Goal: Transaction & Acquisition: Purchase product/service

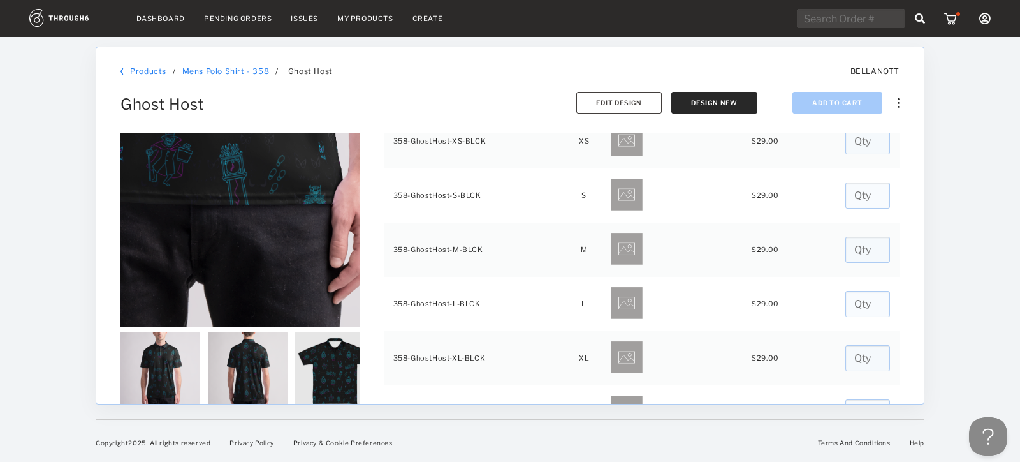
scroll to position [112, 0]
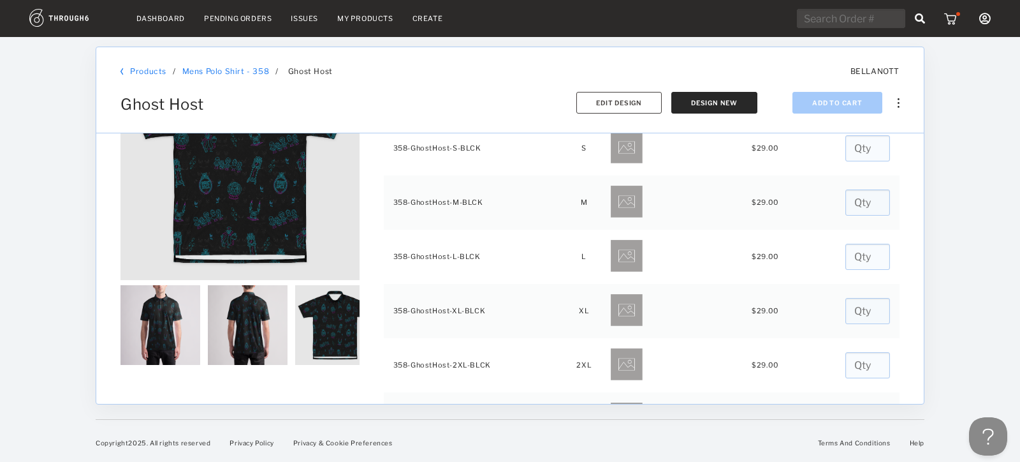
click at [326, 334] on img at bounding box center [335, 325] width 80 height 80
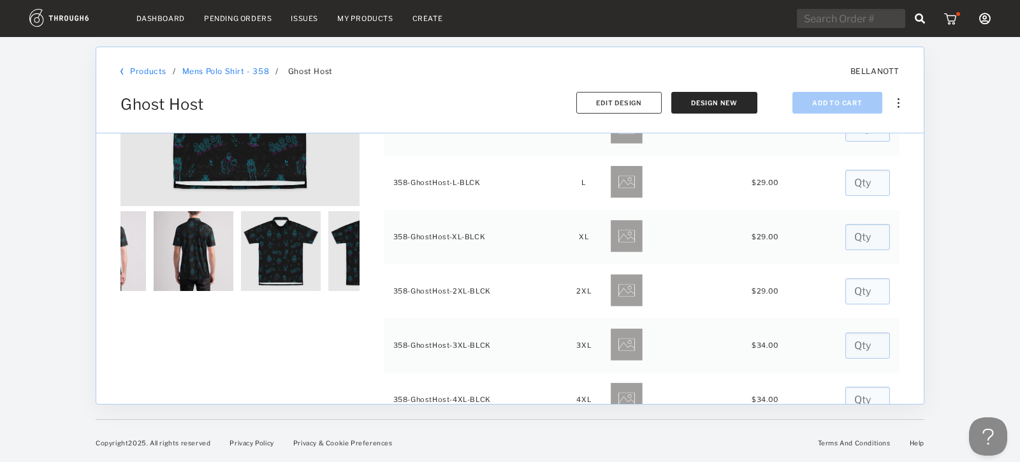
scroll to position [0, 103]
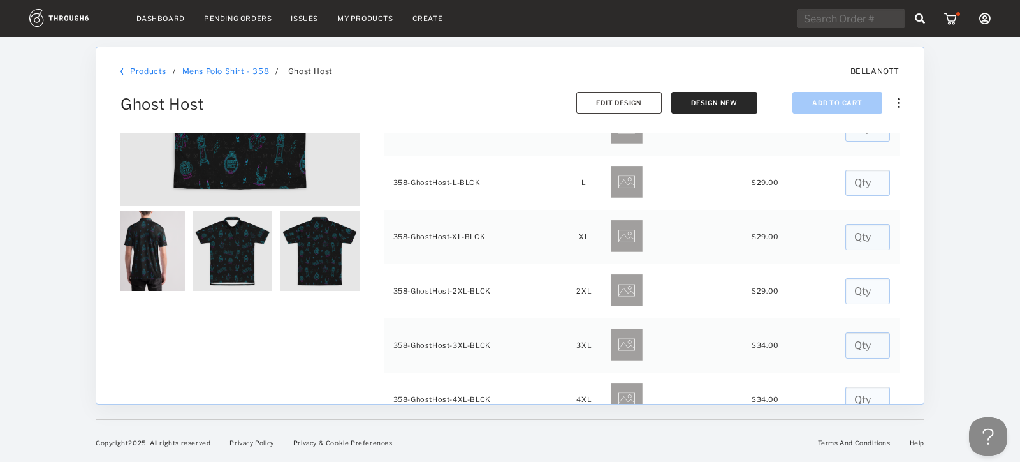
click at [319, 261] on img at bounding box center [320, 251] width 80 height 80
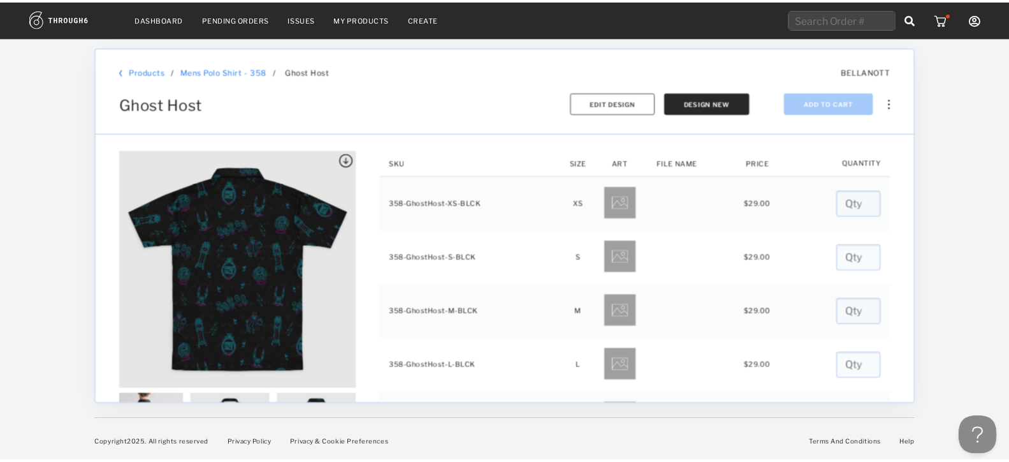
scroll to position [0, 0]
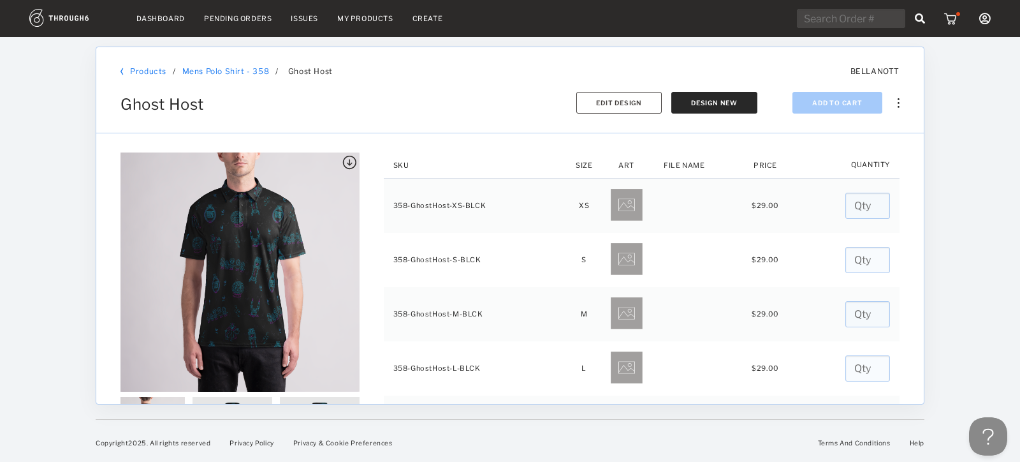
click at [235, 70] on link "Mens Polo Shirt - 358" at bounding box center [225, 71] width 87 height 10
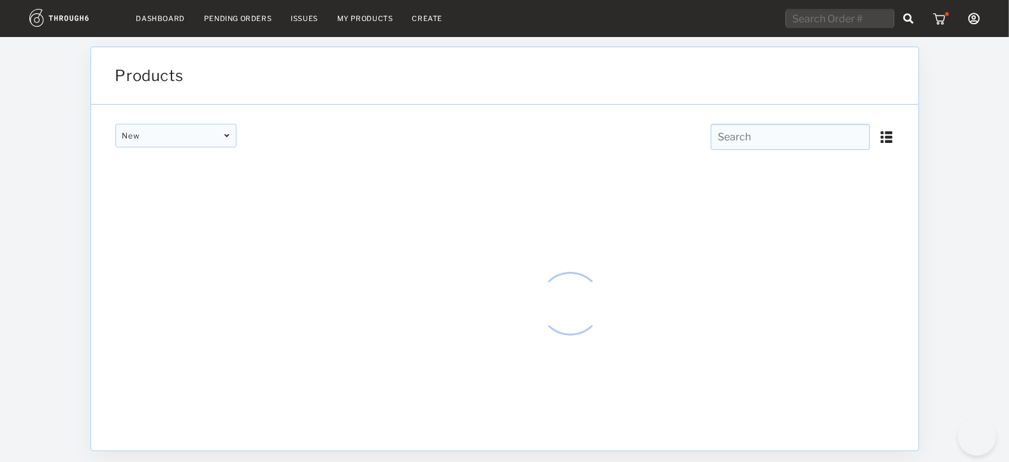
type input "Mens Polo Shirt - 358"
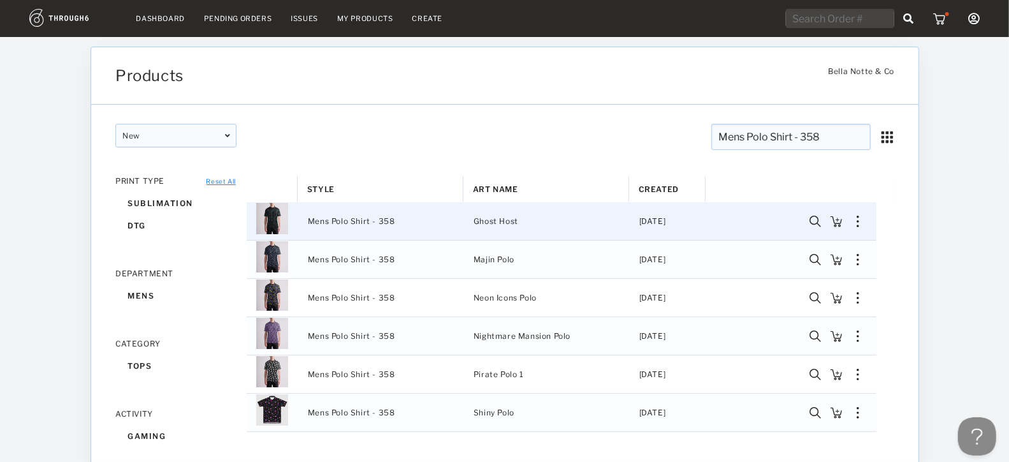
click at [365, 223] on span "Mens Polo Shirt - 358" at bounding box center [351, 221] width 87 height 17
click at [853, 223] on div "Copy Product Delete" at bounding box center [859, 221] width 22 height 11
click at [594, 176] on div "Art Name" at bounding box center [546, 189] width 147 height 26
click at [287, 220] on img "Press SPACE to deselect this row." at bounding box center [272, 218] width 32 height 32
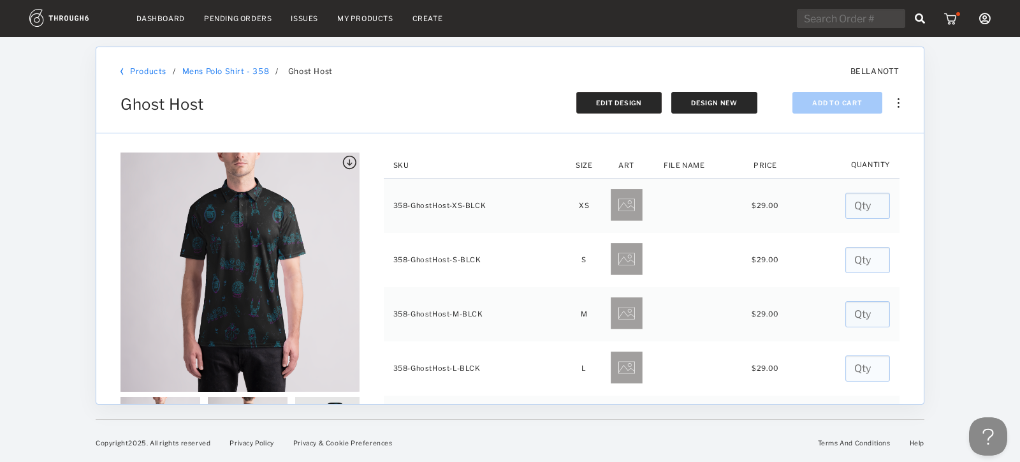
click at [622, 101] on span "Edit Design" at bounding box center [619, 103] width 46 height 8
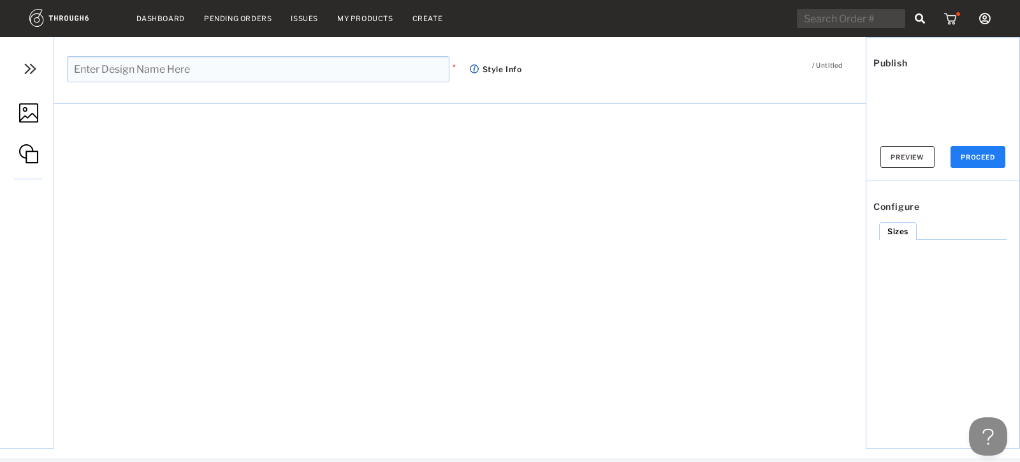
type input "Ghost Host"
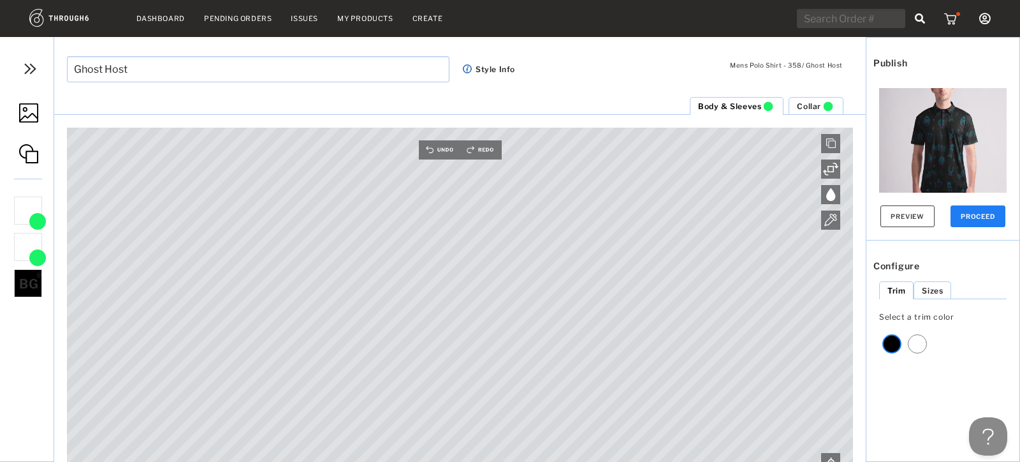
click at [33, 67] on img at bounding box center [29, 68] width 19 height 19
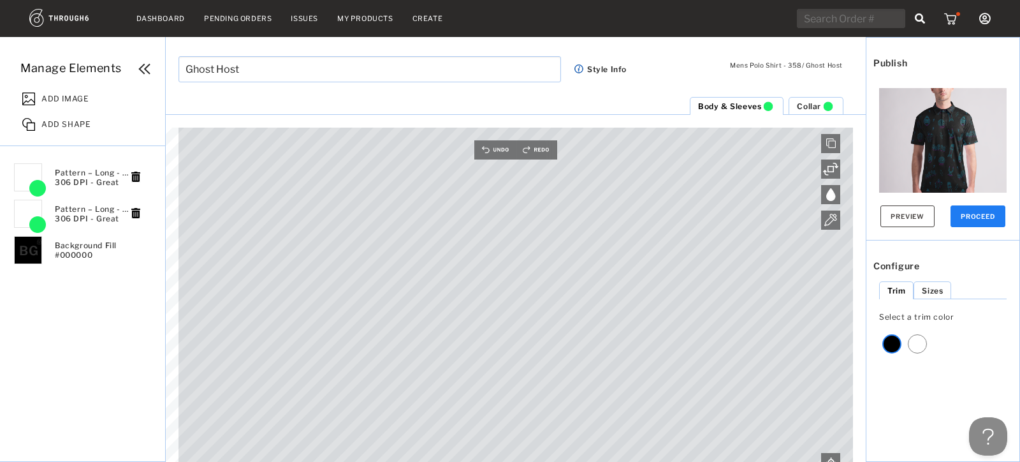
click at [809, 108] on span "Collar" at bounding box center [809, 106] width 24 height 10
click at [62, 339] on ul "Pattern – Long - 4.png 306 DPI - Great Pattern – Long - 4.png 306 DPI - Great P…" at bounding box center [112, 307] width 198 height 296
click at [36, 126] on div "ADD SHAPE" at bounding box center [90, 123] width 149 height 26
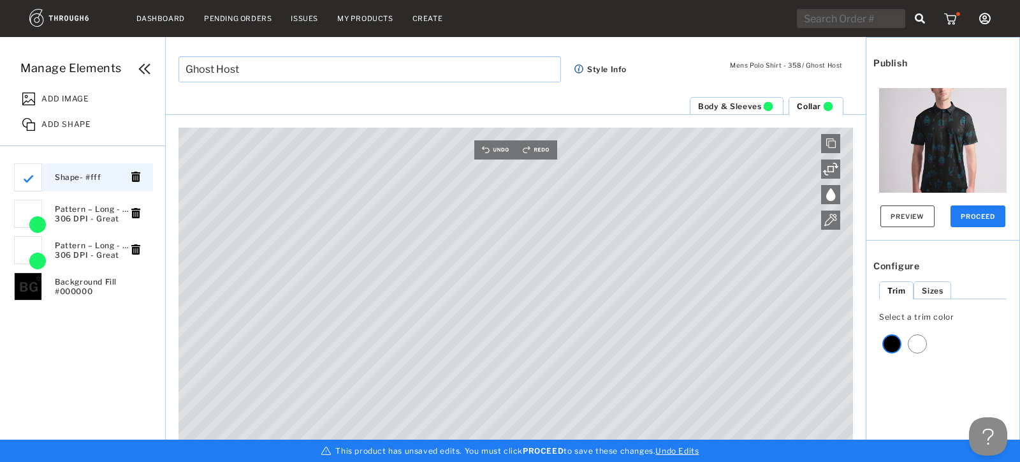
click at [623, 115] on div "Collar Body & Sleeves Canvas is empty Drag/Drop File or Click to Begin Please u…" at bounding box center [516, 278] width 700 height 365
click at [747, 110] on span "Body & Sleeves" at bounding box center [729, 106] width 63 height 10
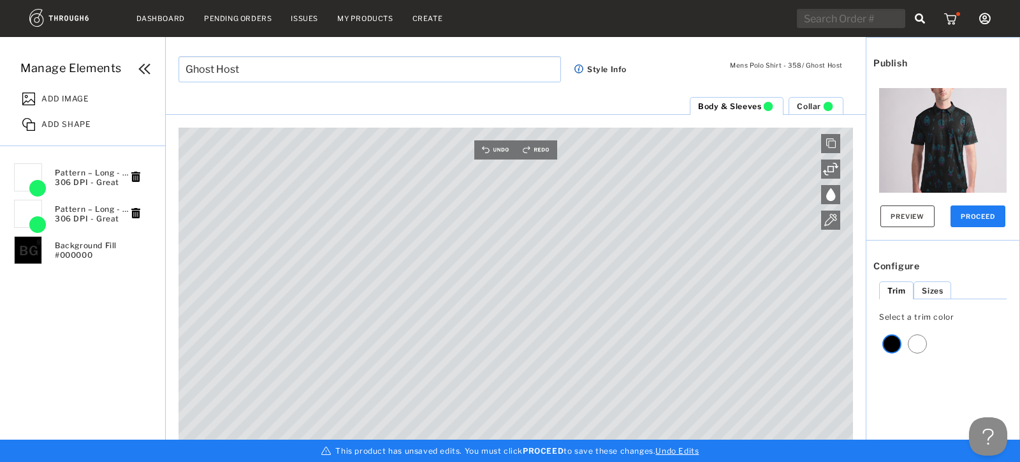
click at [804, 102] on span "Collar" at bounding box center [809, 106] width 24 height 10
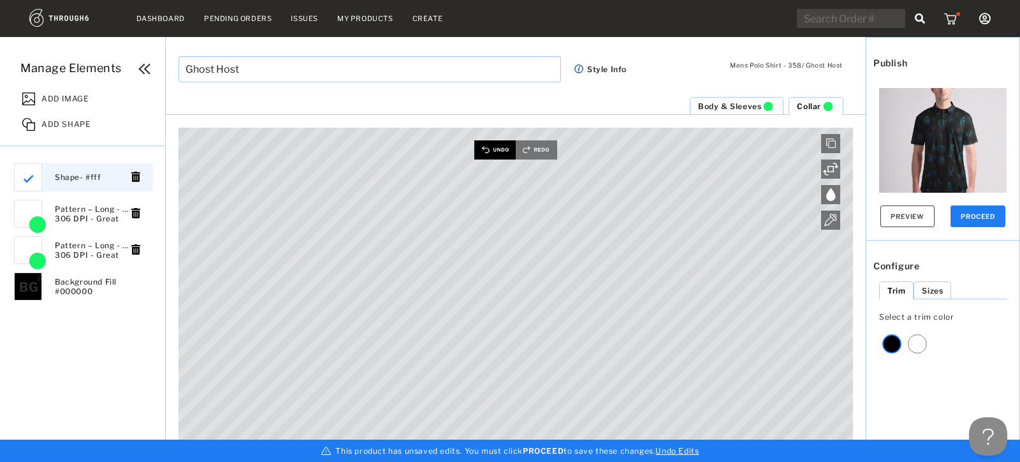
click at [494, 147] on img at bounding box center [494, 149] width 41 height 19
click at [33, 178] on div at bounding box center [28, 177] width 28 height 28
click at [36, 186] on img at bounding box center [28, 178] width 21 height 21
click at [36, 186] on div at bounding box center [28, 177] width 28 height 28
click at [96, 178] on span "Shape - #fff" at bounding box center [93, 177] width 77 height 10
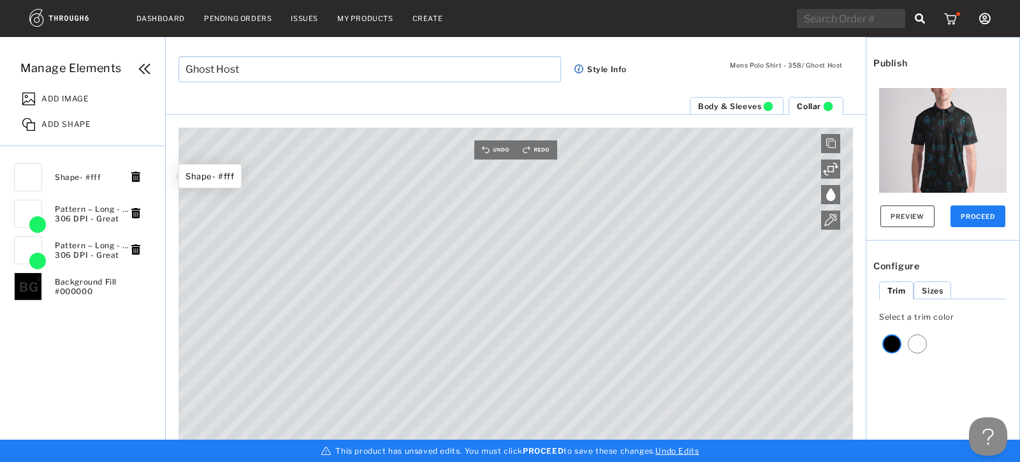
click at [26, 180] on div at bounding box center [28, 177] width 28 height 28
click at [53, 184] on div "Shape - #fff" at bounding box center [83, 177] width 139 height 28
click at [33, 184] on div at bounding box center [28, 177] width 28 height 28
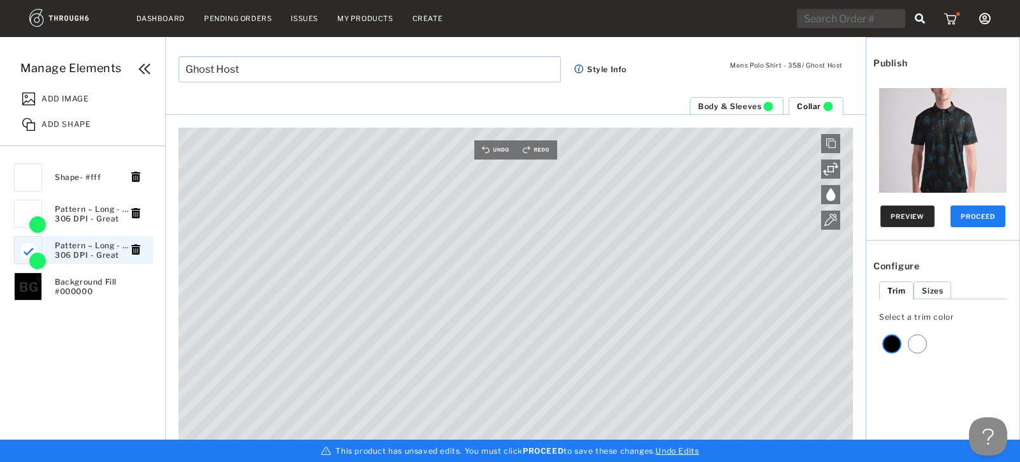
click at [894, 215] on button "Preview" at bounding box center [908, 216] width 54 height 22
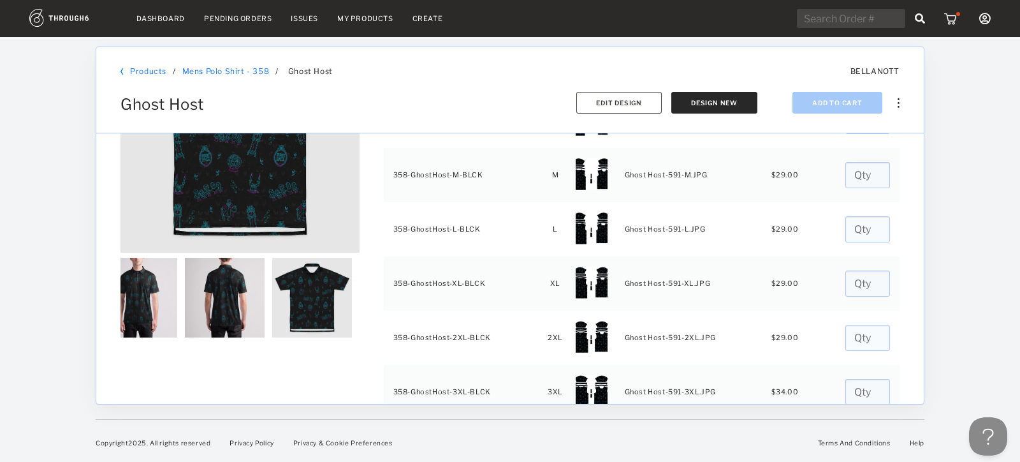
scroll to position [0, 37]
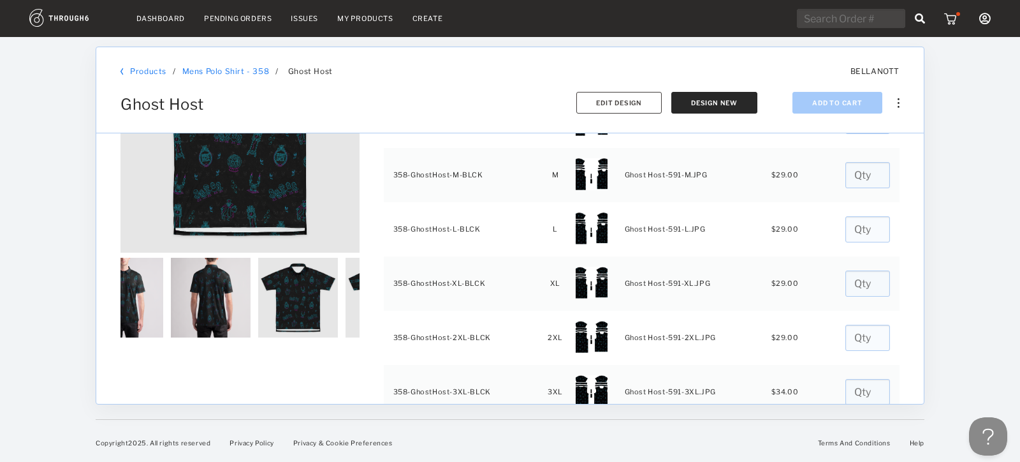
click at [314, 286] on img at bounding box center [298, 298] width 80 height 80
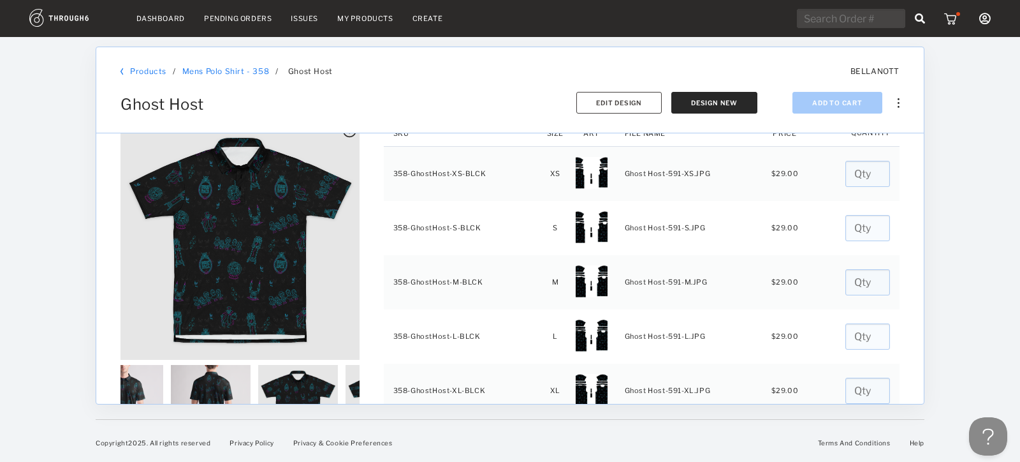
scroll to position [0, 0]
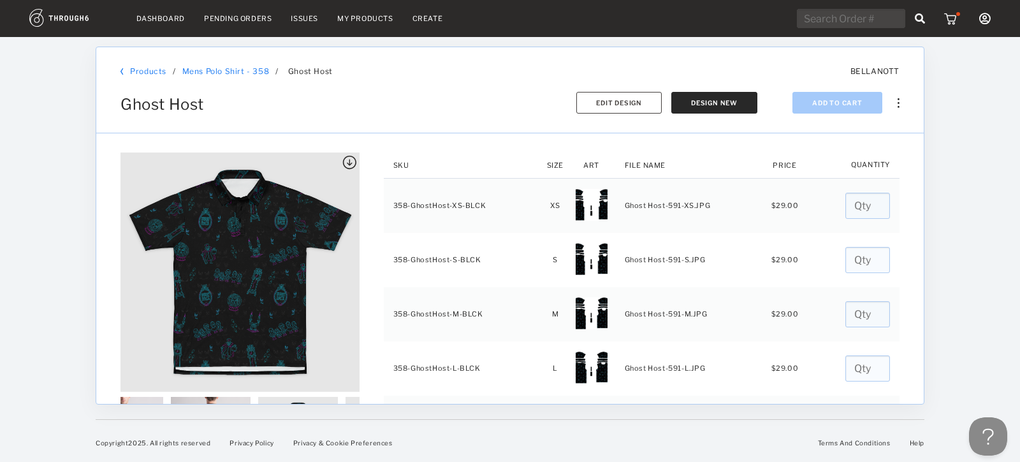
click at [348, 158] on img at bounding box center [349, 163] width 14 height 14
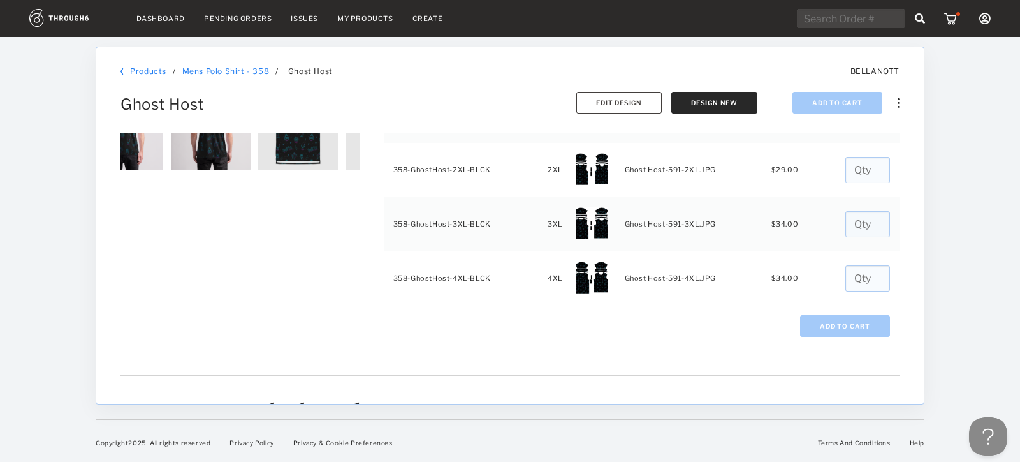
scroll to position [283, 0]
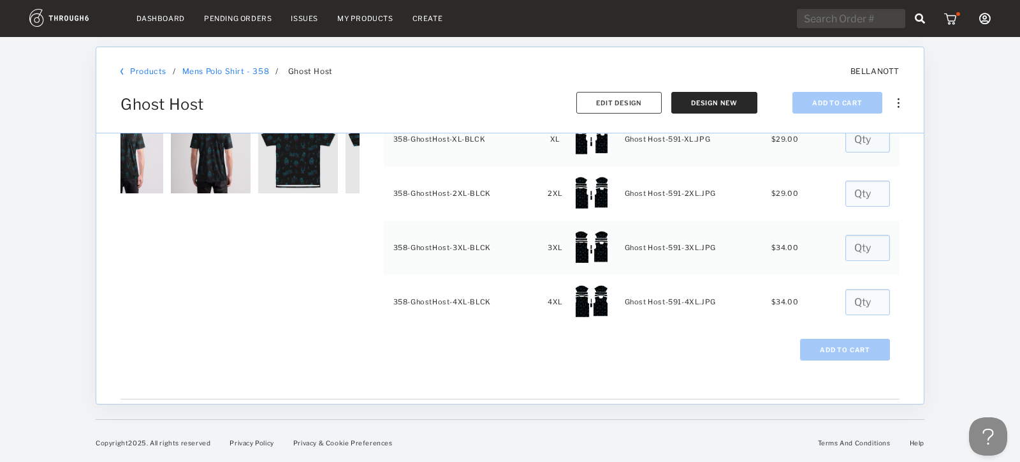
click at [594, 410] on div "Copyright 2025 . All rights reserved Privacy Policy Privacy & Cookie Preference…" at bounding box center [510, 432] width 829 height 56
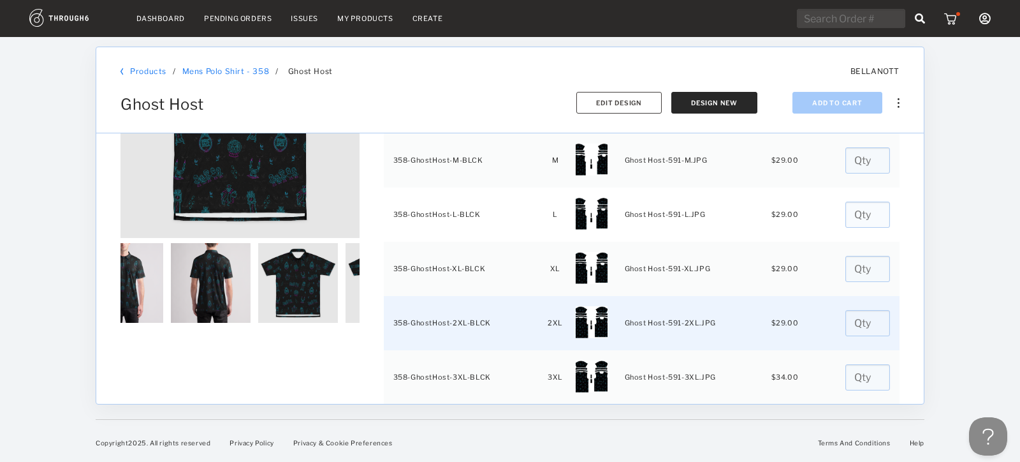
scroll to position [152, 0]
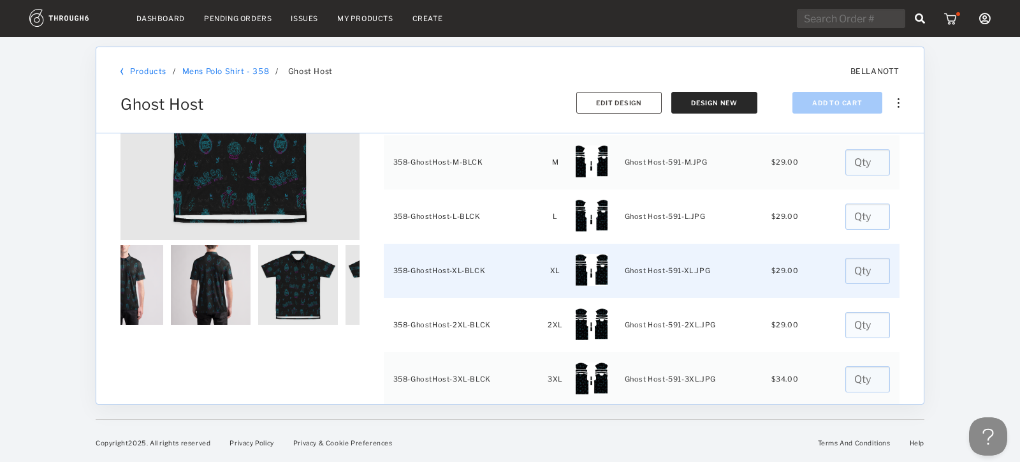
click at [846, 265] on input "number" at bounding box center [868, 271] width 45 height 26
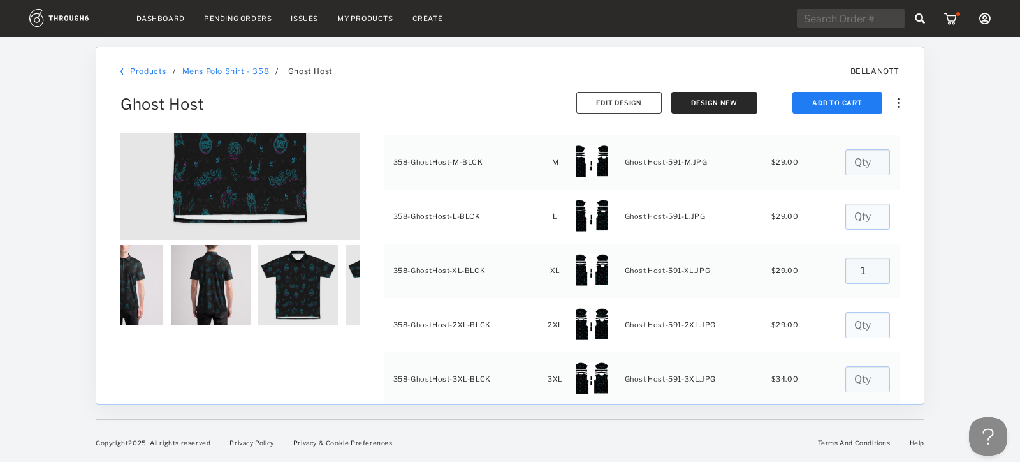
type input "1"
click at [963, 284] on div at bounding box center [973, 249] width 96 height 425
click at [833, 99] on button "Add To Cart" at bounding box center [838, 103] width 90 height 22
type input "0"
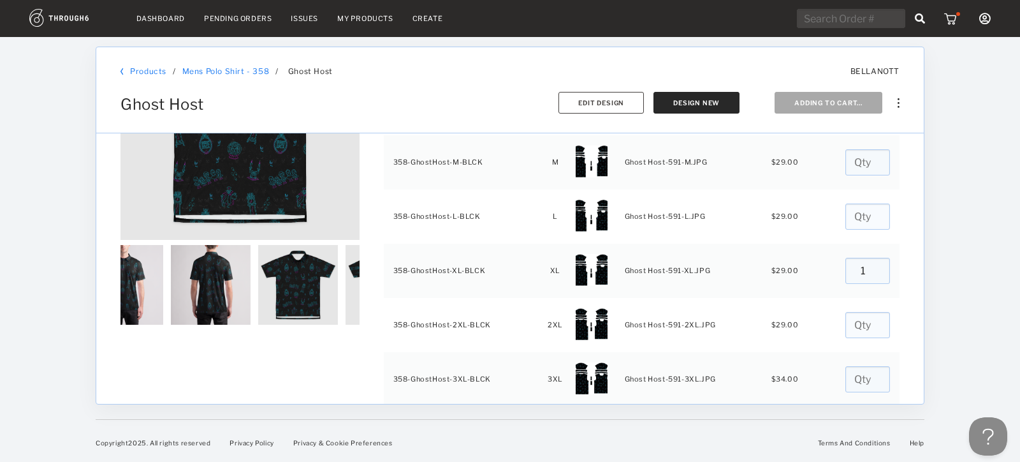
type input "0"
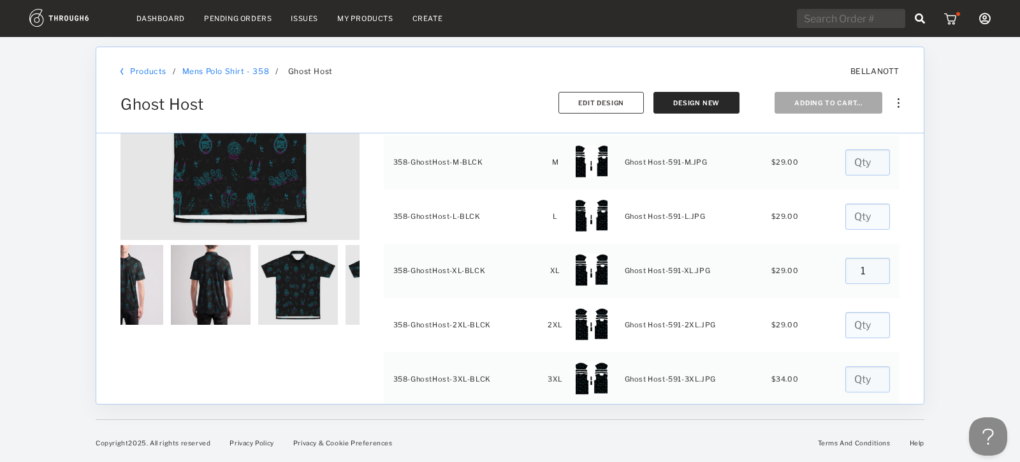
type input "0"
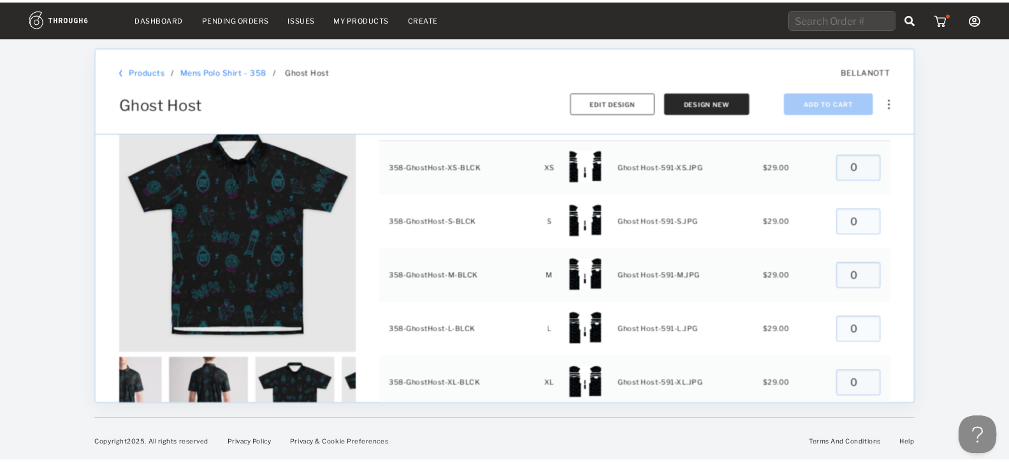
scroll to position [43, 0]
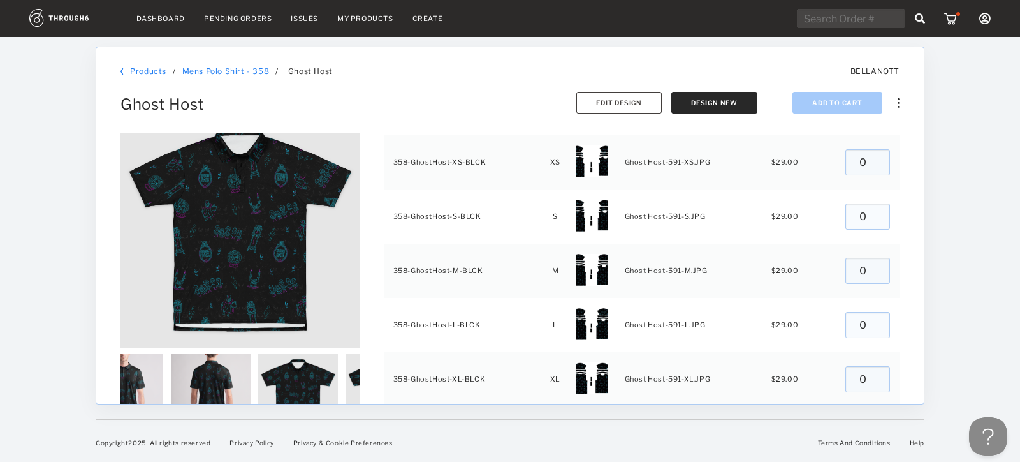
click at [240, 67] on link "Mens Polo Shirt - 358" at bounding box center [225, 71] width 87 height 10
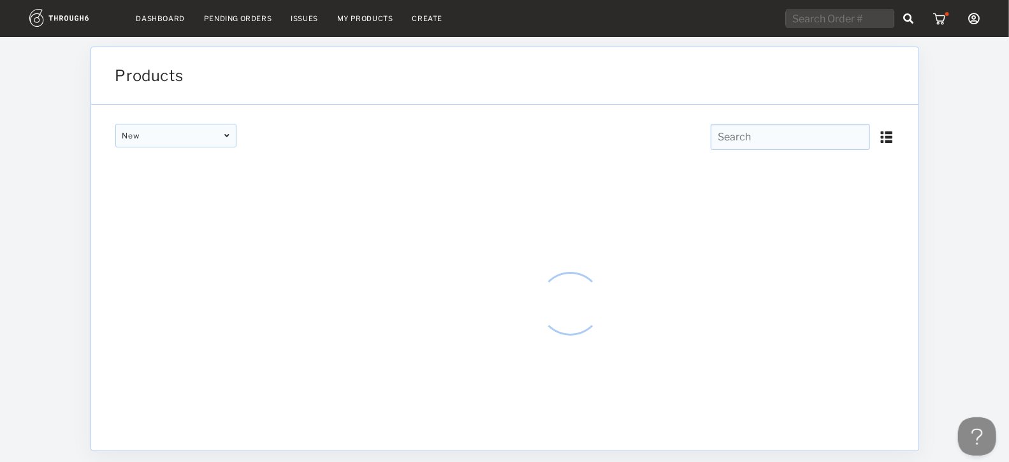
type input "Mens Polo Shirt - 358"
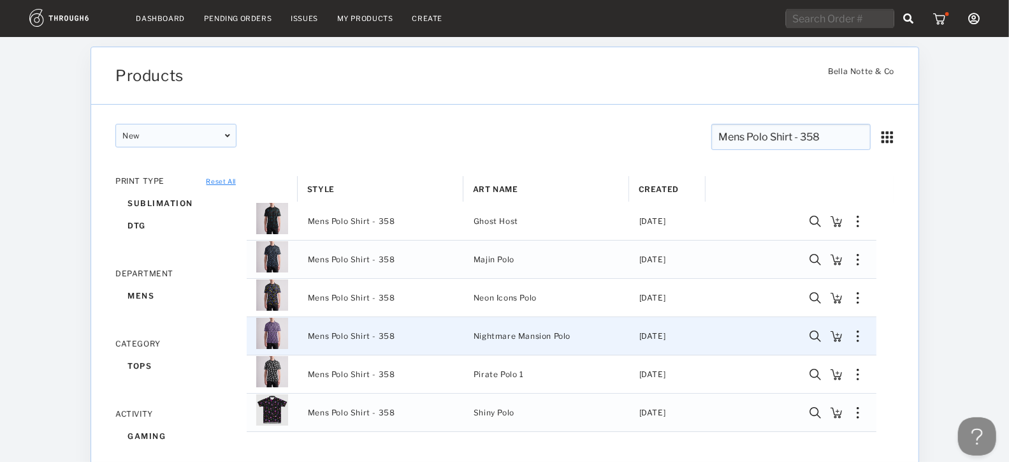
click at [274, 330] on img "Press SPACE to select this row." at bounding box center [272, 333] width 32 height 32
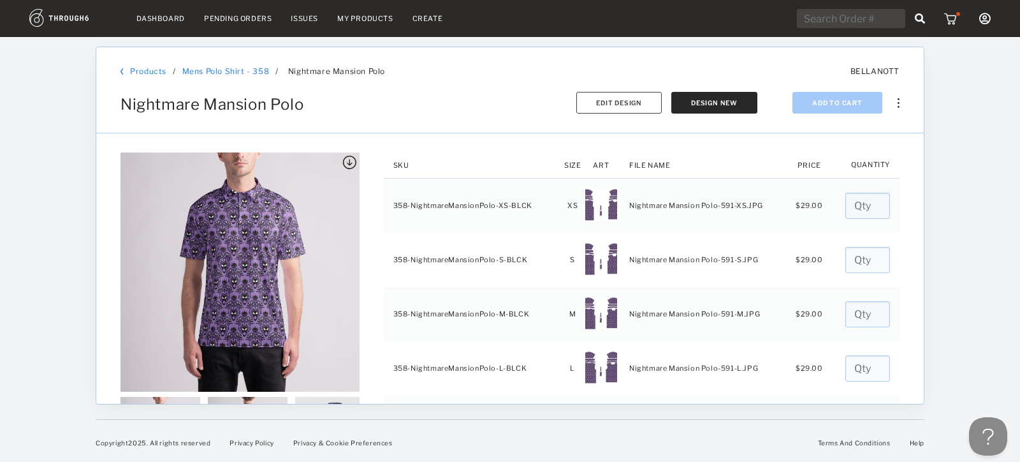
click at [939, 223] on div at bounding box center [973, 249] width 96 height 425
click at [951, 21] on img at bounding box center [952, 18] width 16 height 13
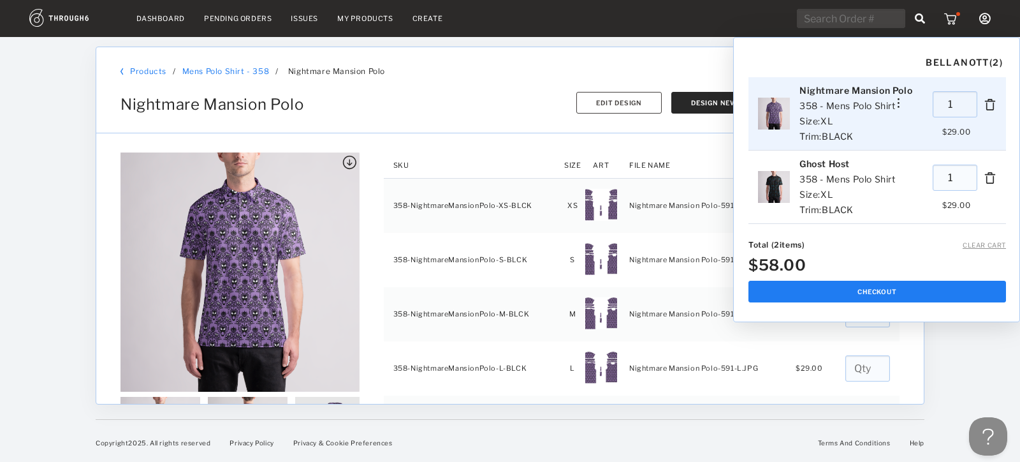
click at [990, 107] on img at bounding box center [990, 104] width 13 height 26
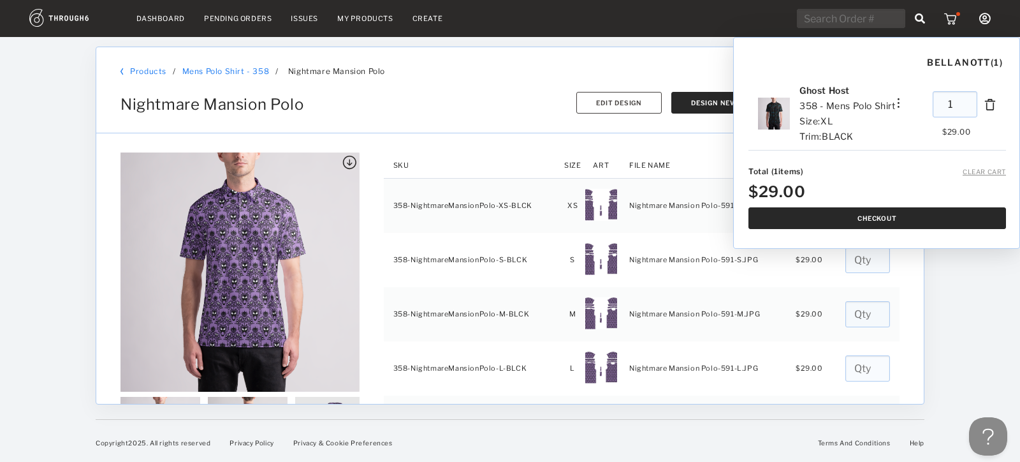
click at [891, 217] on button "Checkout" at bounding box center [878, 218] width 258 height 22
